Goal: Ask a question

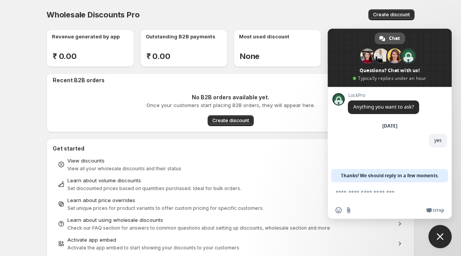
click at [389, 39] on span "Chat" at bounding box center [394, 39] width 11 height 12
click at [384, 69] on span at bounding box center [390, 58] width 124 height 58
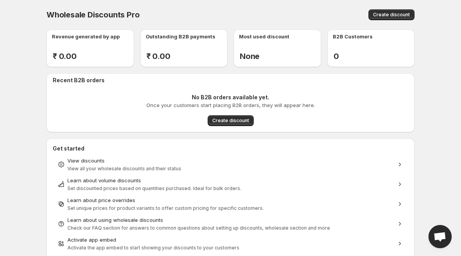
click at [439, 233] on span "Open chat" at bounding box center [440, 237] width 13 height 11
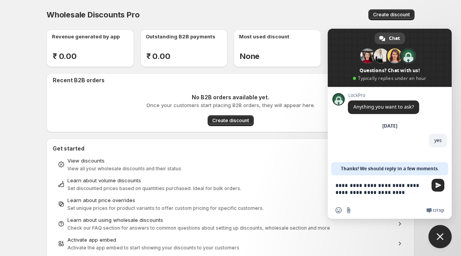
type textarea "**********"
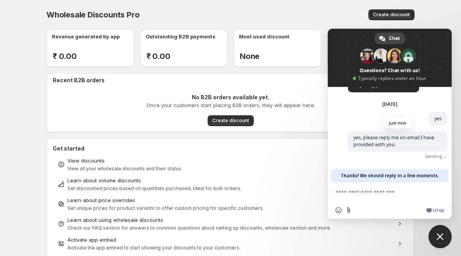
scroll to position [10, 0]
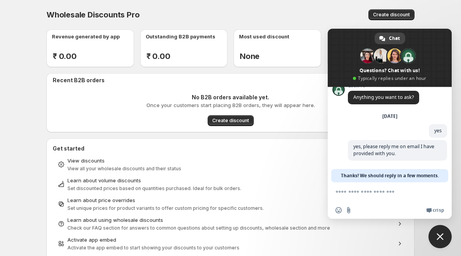
click at [435, 210] on span "Crisp" at bounding box center [438, 210] width 11 height 6
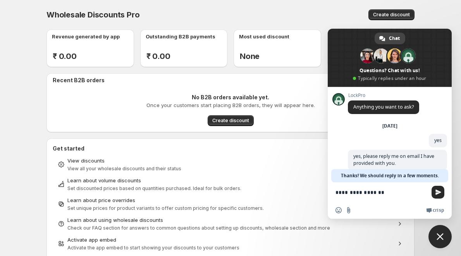
click at [390, 191] on textarea "**********" at bounding box center [382, 191] width 93 height 19
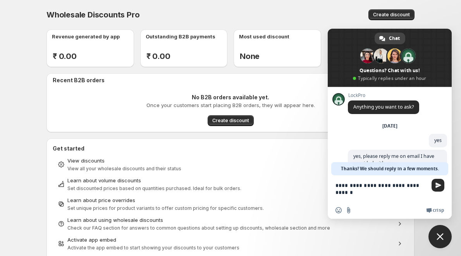
type textarea "**********"
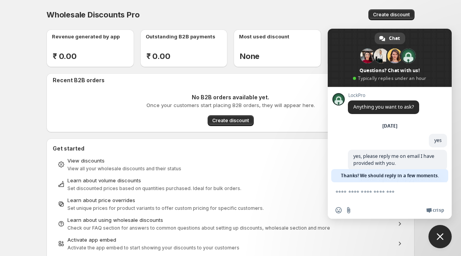
click at [41, 104] on div "Revenue generated by app ₹ 0.00 - % Outstanding B2B payments ₹ 0.00 - % Most us…" at bounding box center [227, 252] width 374 height 458
click at [441, 236] on span "Close chat" at bounding box center [440, 236] width 7 height 7
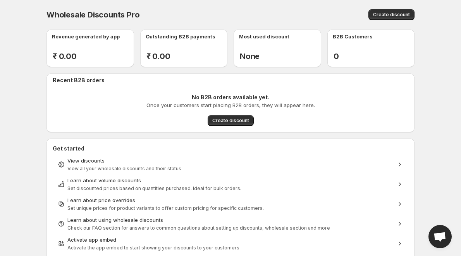
click at [446, 241] on span "Open chat" at bounding box center [440, 237] width 13 height 11
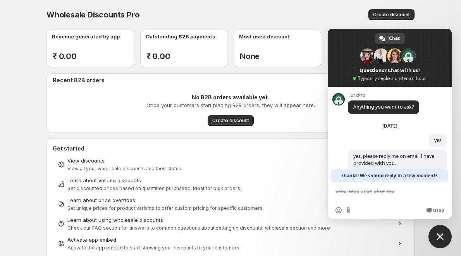
scroll to position [26, 0]
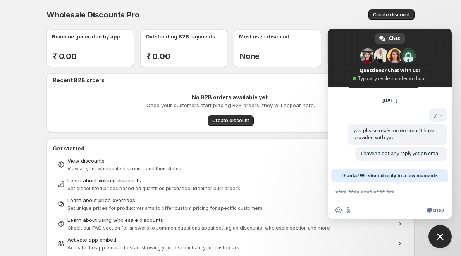
click at [446, 8] on body "Home Discounts B2B Registration Forms Net Terms Account Receivables Manual orde…" at bounding box center [230, 128] width 461 height 256
click at [440, 8] on body "Home Discounts B2B Registration Forms Net Terms Account Receivables Manual orde…" at bounding box center [230, 128] width 461 height 256
click at [444, 233] on span "Close chat" at bounding box center [439, 236] width 23 height 23
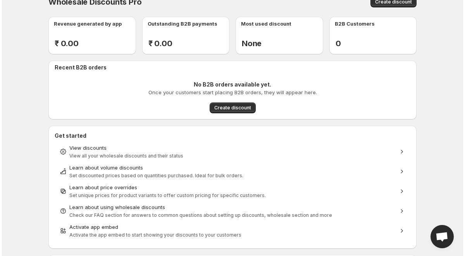
scroll to position [0, 0]
